Goal: Find specific page/section: Find specific page/section

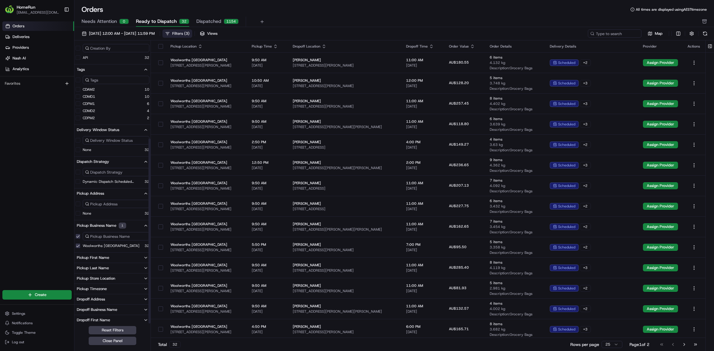
scroll to position [148, 0]
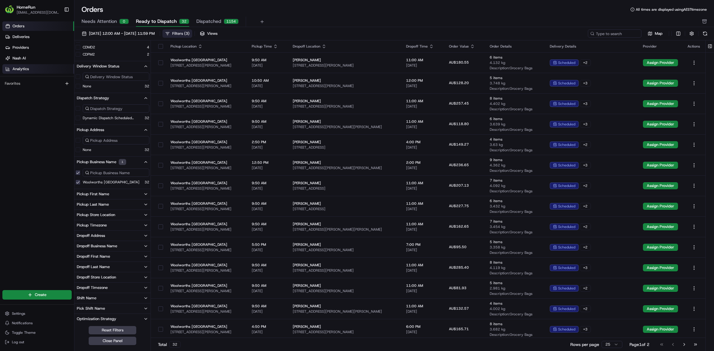
click at [19, 71] on span "Analytics" at bounding box center [20, 68] width 16 height 5
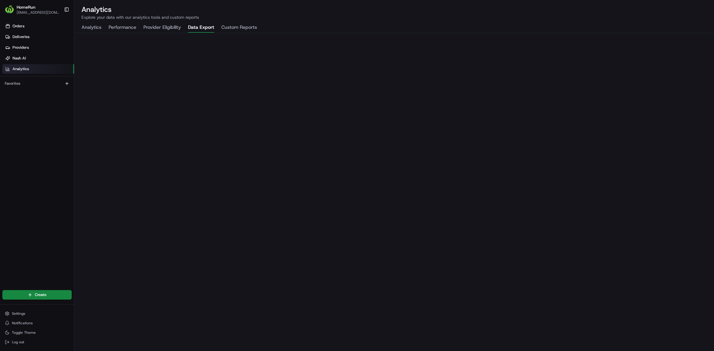
click at [204, 26] on button "Data Export" at bounding box center [201, 28] width 26 height 10
click at [240, 29] on button "Custom Reports" at bounding box center [239, 28] width 36 height 10
click at [173, 29] on button "Provider Eligibility" at bounding box center [161, 28] width 37 height 10
click at [212, 26] on button "Data Export" at bounding box center [201, 28] width 26 height 10
click at [201, 24] on button "Data Export" at bounding box center [201, 28] width 26 height 10
